Goal: Task Accomplishment & Management: Manage account settings

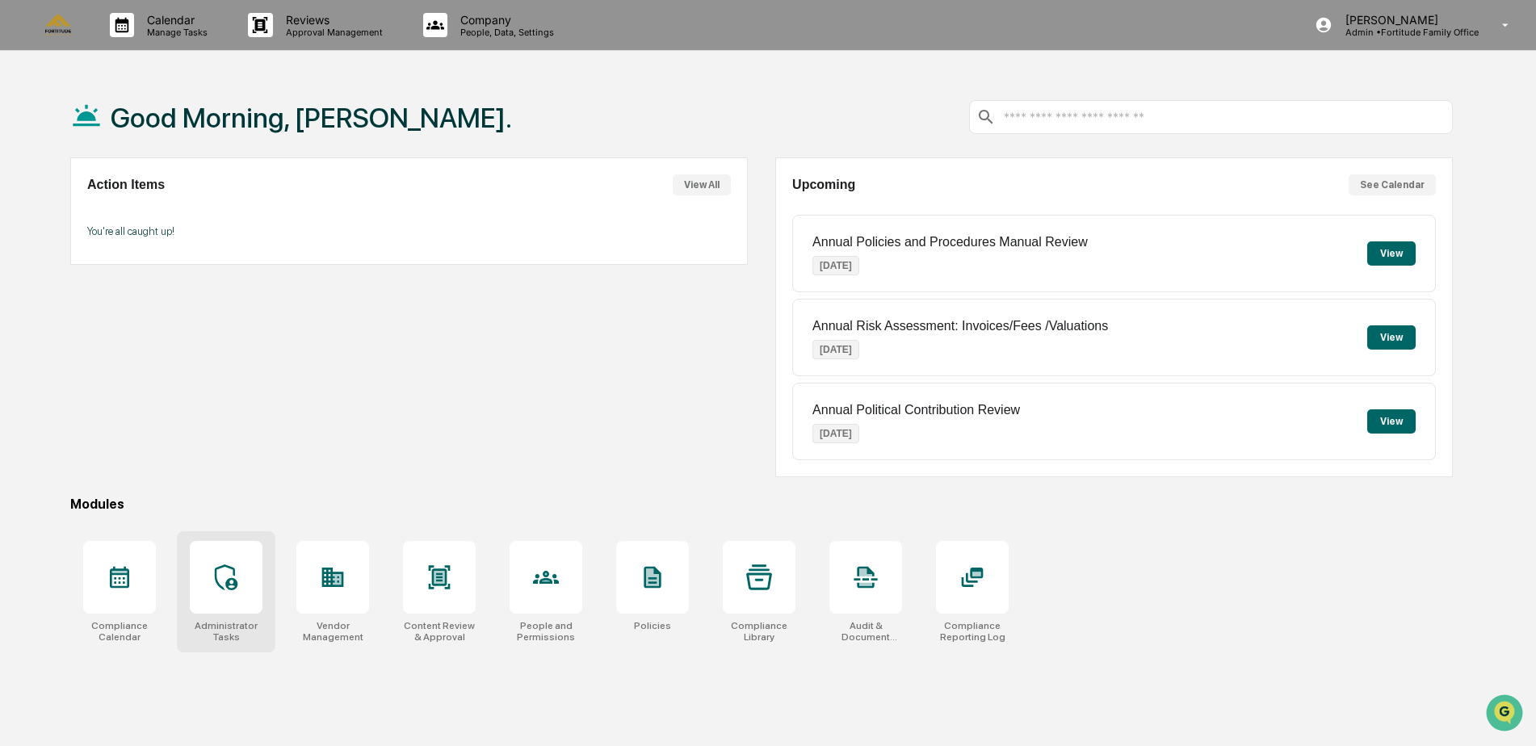
click at [223, 574] on icon at bounding box center [226, 578] width 26 height 26
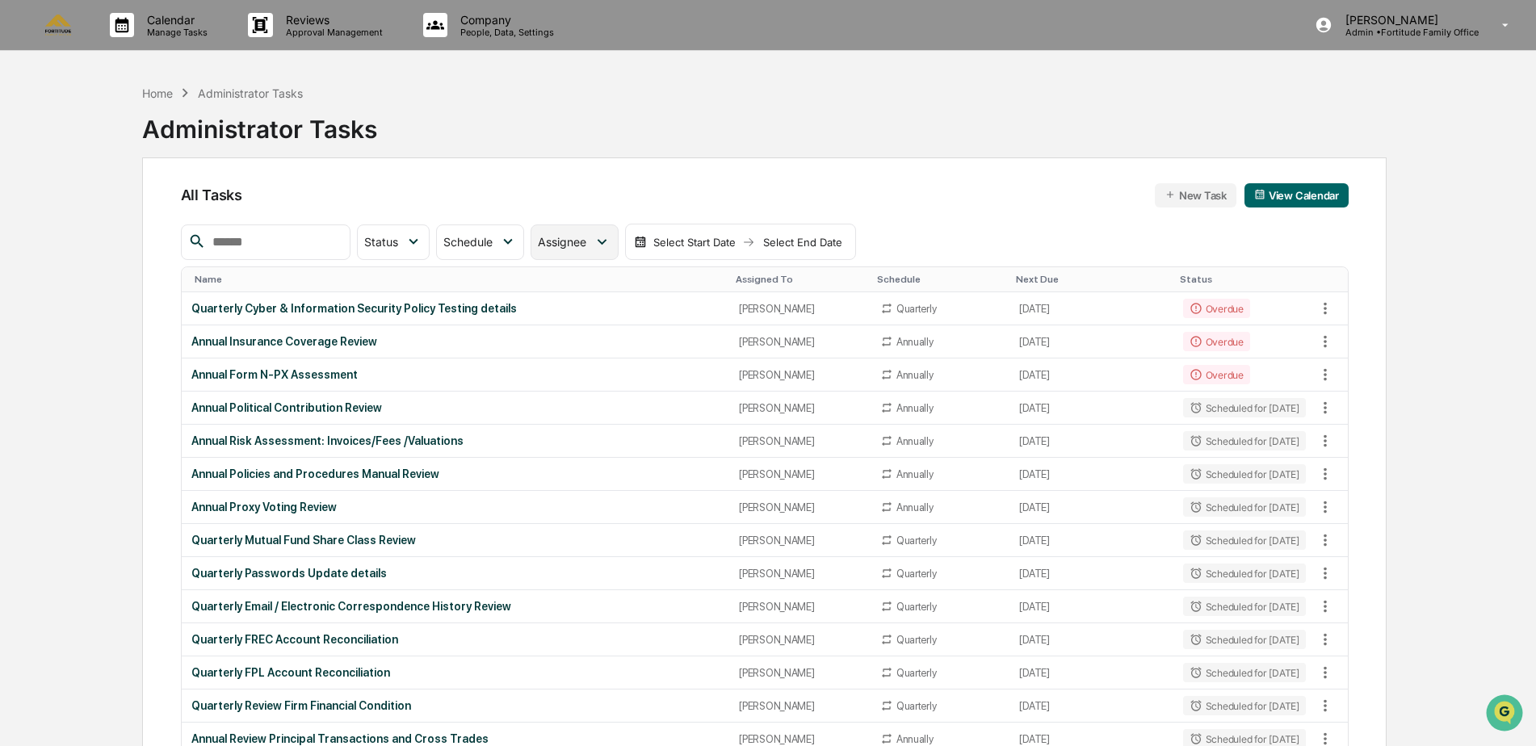
click at [618, 248] on div "Assignee" at bounding box center [574, 243] width 87 height 36
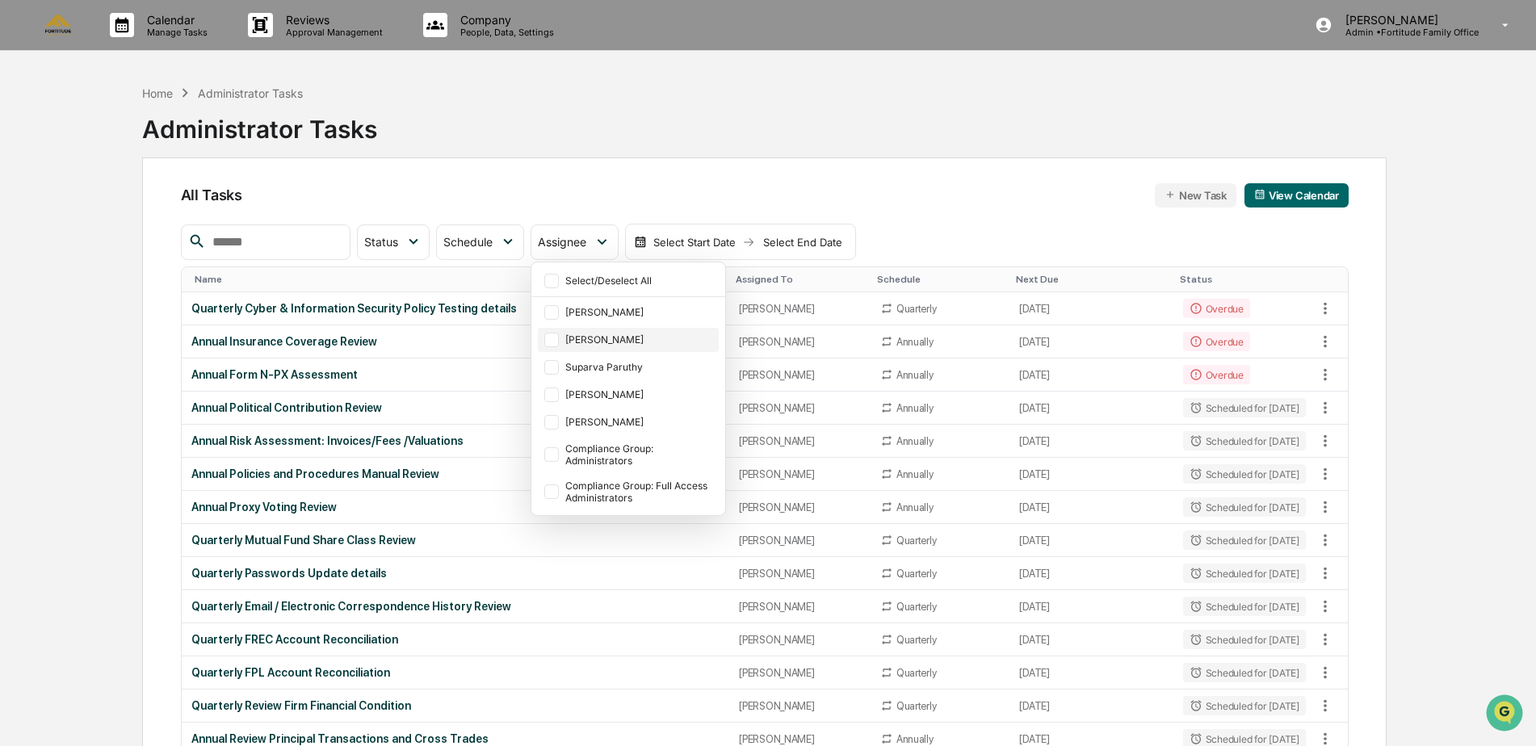
click at [629, 332] on div "[PERSON_NAME]" at bounding box center [628, 340] width 181 height 24
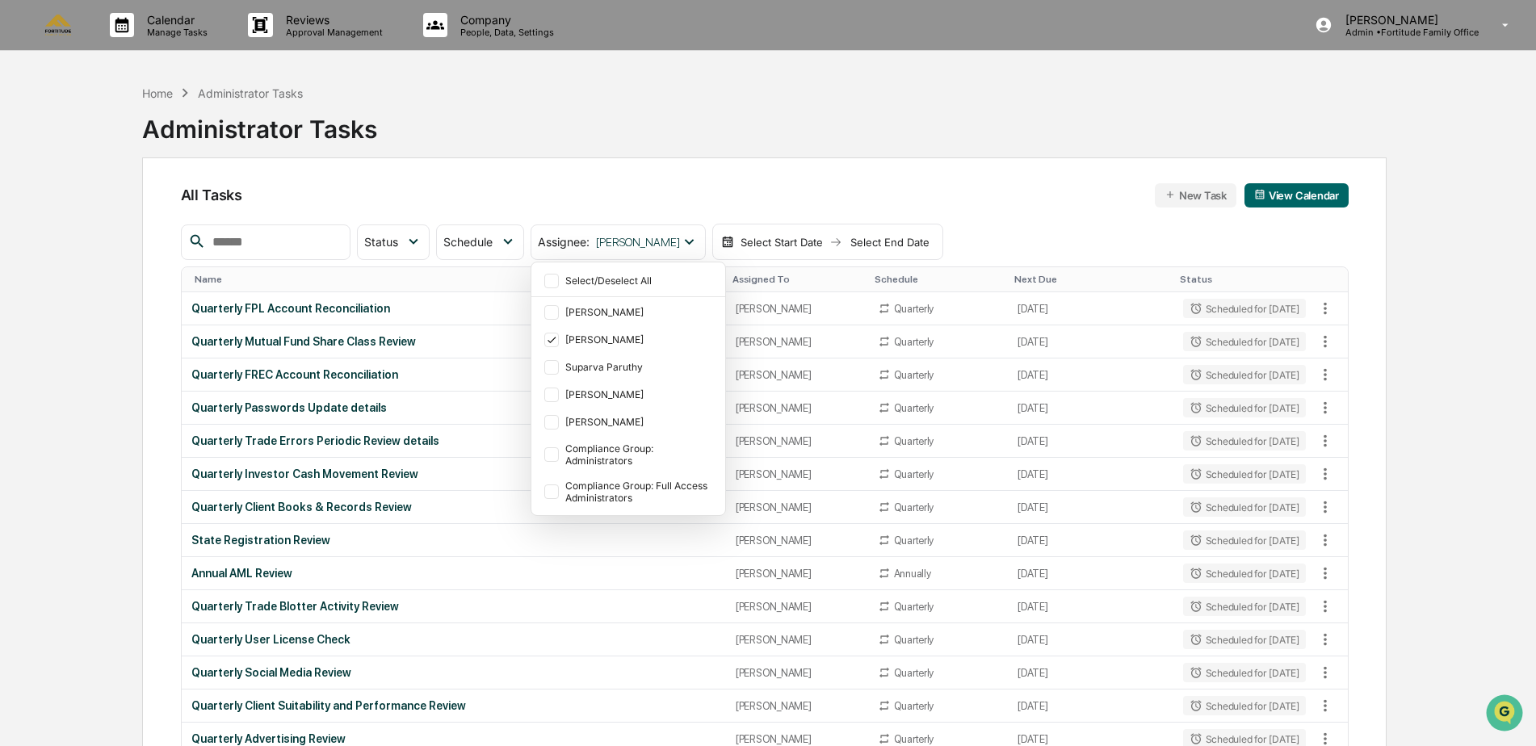
click at [1435, 319] on div "Home Administrator Tasks Administrator Tasks All Tasks New Task View Calendar S…" at bounding box center [768, 506] width 1383 height 859
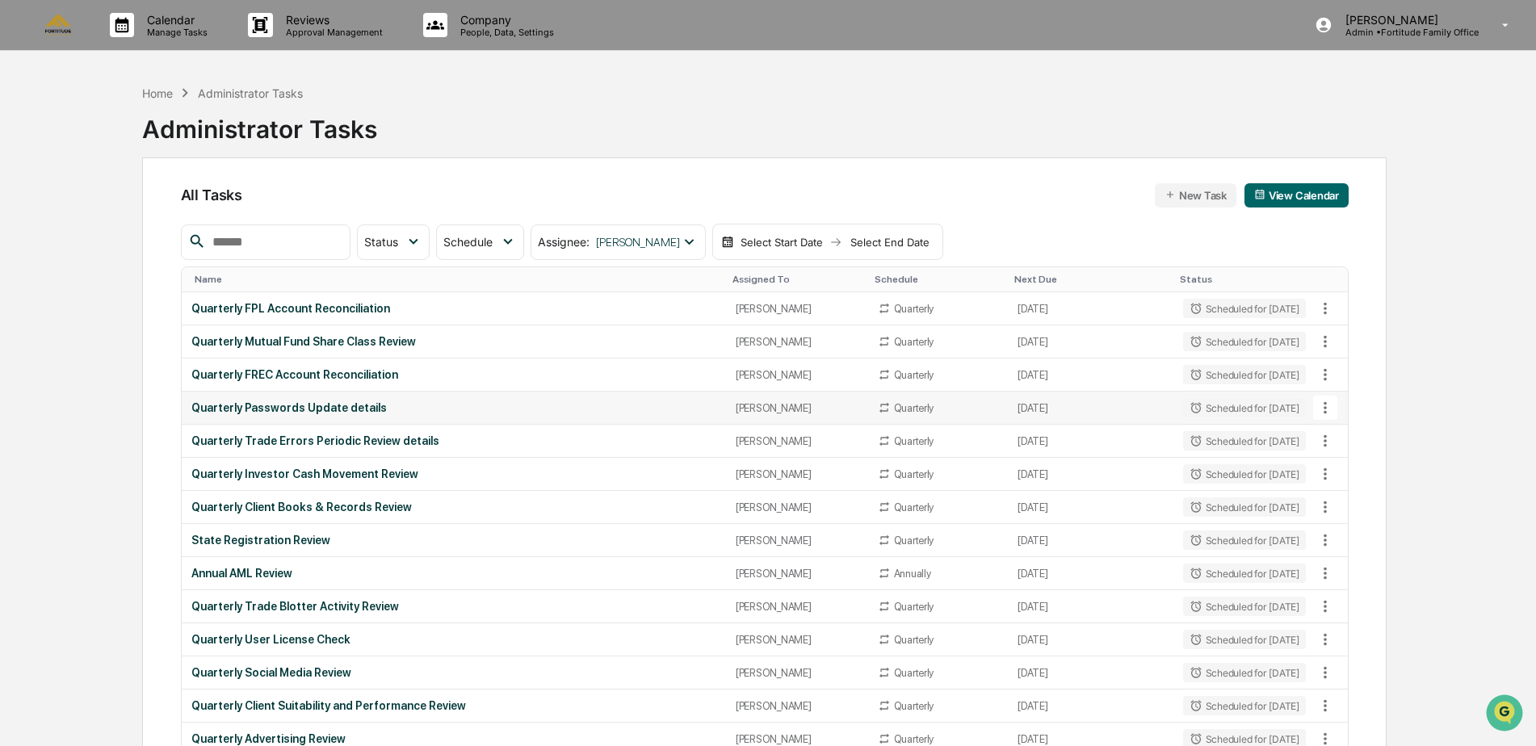
click at [347, 403] on div "Quarterly Passwords Update details" at bounding box center [453, 407] width 525 height 13
